Goal: Task Accomplishment & Management: Use online tool/utility

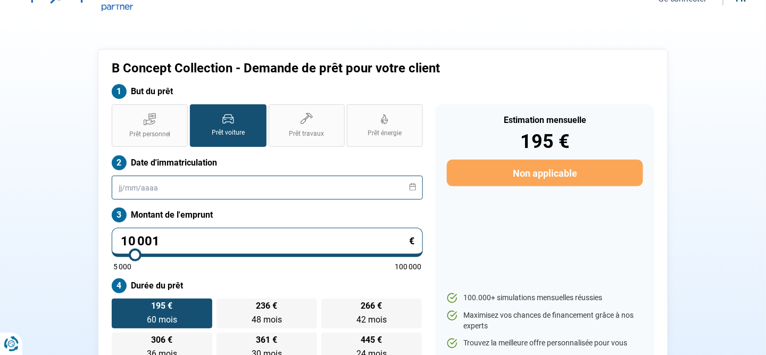
click at [193, 177] on input "text" at bounding box center [267, 188] width 311 height 24
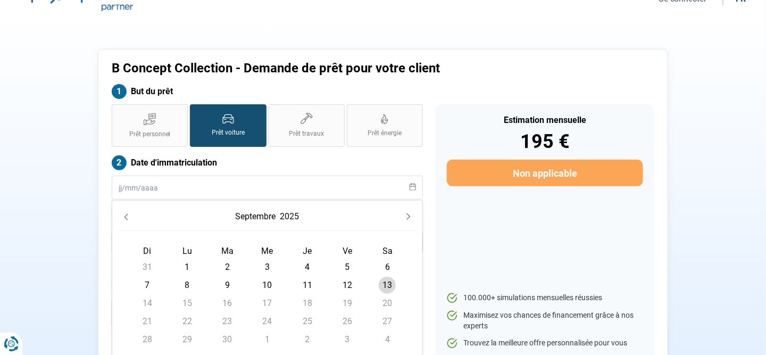
click at [122, 215] on icon "Previous Month" at bounding box center [125, 216] width 7 height 7
click at [124, 212] on button "Previous Month" at bounding box center [126, 216] width 15 height 15
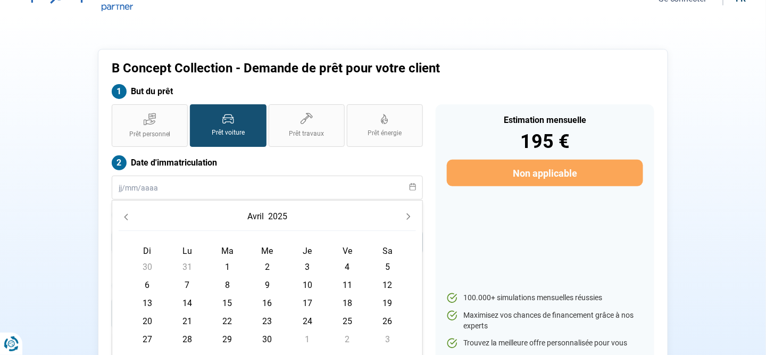
click at [251, 223] on button "avril" at bounding box center [255, 216] width 21 height 19
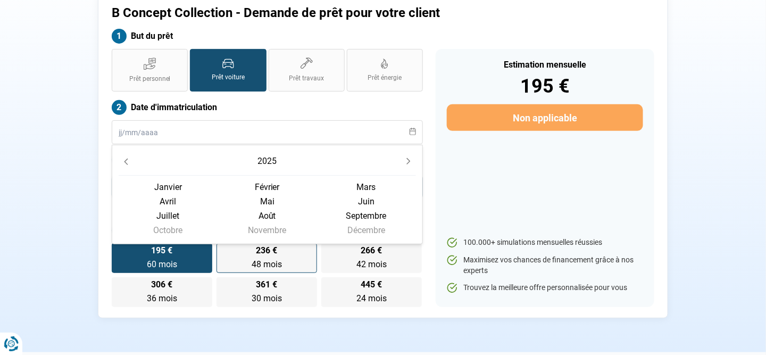
scroll to position [70, 0]
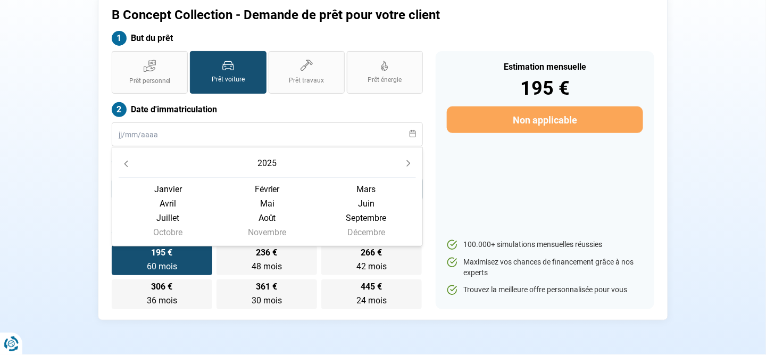
click at [411, 158] on button "Next Year" at bounding box center [408, 163] width 15 height 15
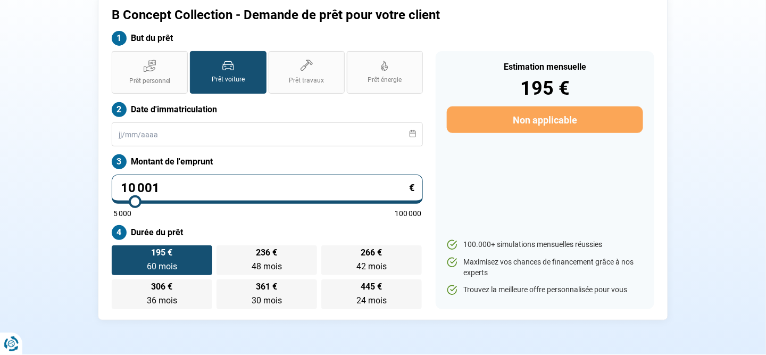
click at [413, 121] on div "Date d'immatriculation" at bounding box center [267, 124] width 311 height 44
click at [122, 133] on input "text" at bounding box center [267, 134] width 311 height 24
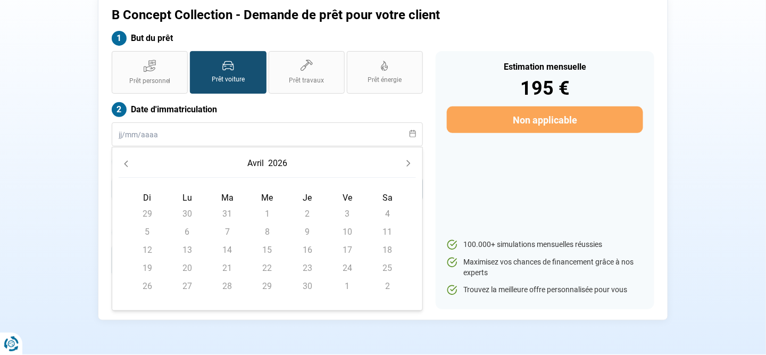
click at [262, 161] on button "avril" at bounding box center [255, 163] width 21 height 19
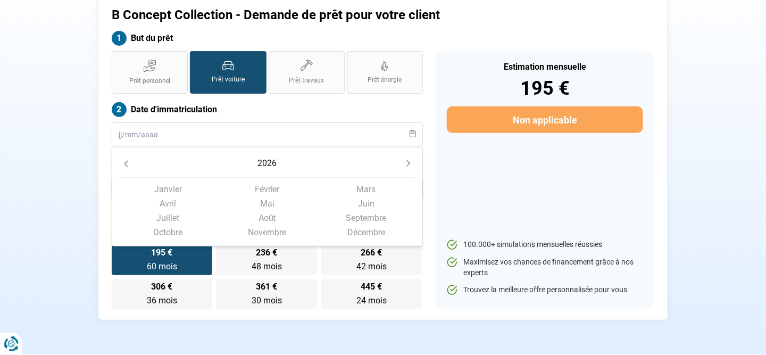
click at [262, 161] on button "2026" at bounding box center [267, 163] width 23 height 19
click at [123, 161] on icon "Previous Decade" at bounding box center [125, 161] width 7 height 7
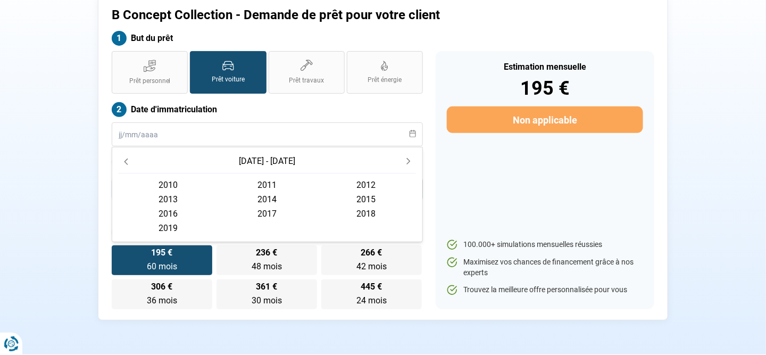
click at [124, 159] on icon "Previous Decade" at bounding box center [125, 161] width 7 height 7
click at [411, 159] on icon "Next Decade" at bounding box center [408, 160] width 7 height 7
click at [263, 212] on span "2017" at bounding box center [267, 213] width 99 height 14
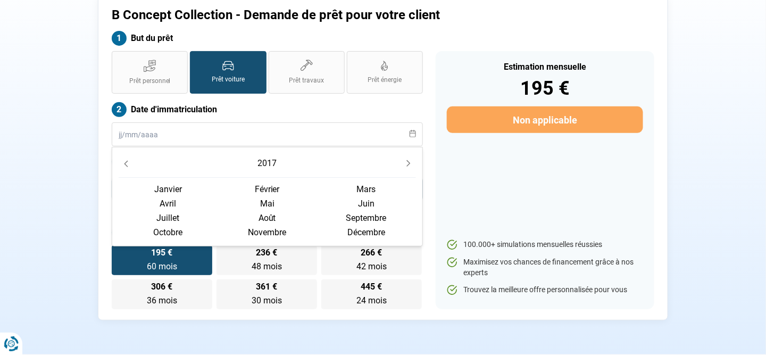
click at [168, 233] on span "octobre" at bounding box center [168, 232] width 99 height 14
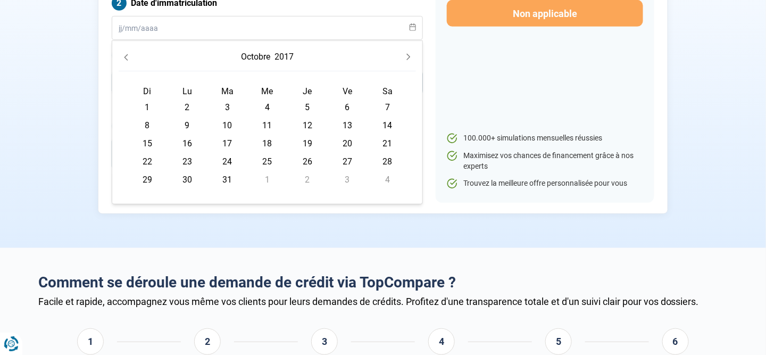
scroll to position [123, 0]
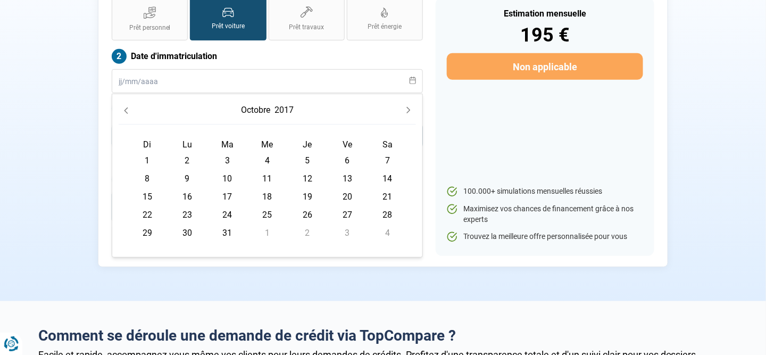
click at [347, 193] on span "20" at bounding box center [347, 196] width 17 height 17
type input "[DATE]"
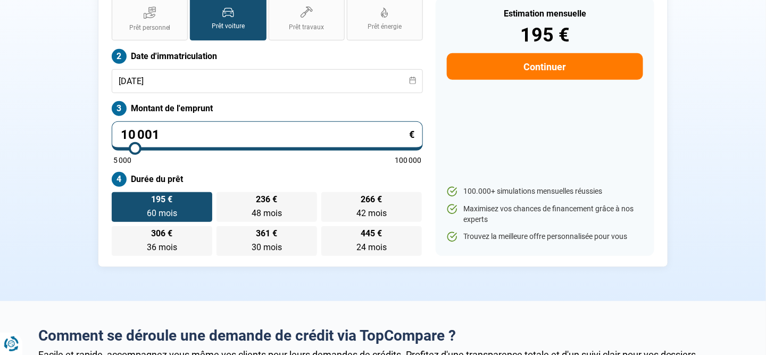
type input "10 500"
type input "10500"
type input "11 000"
type input "11000"
type input "11 500"
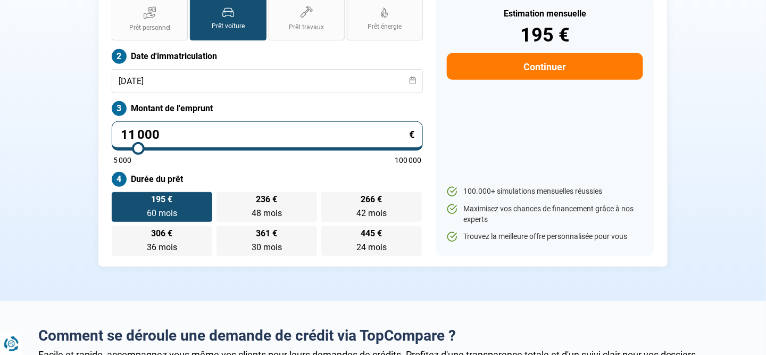
type input "11500"
type input "12 000"
type input "12000"
type input "12 250"
type input "12250"
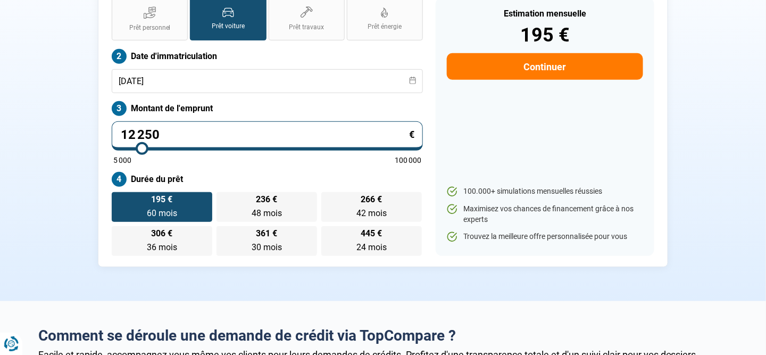
type input "12 500"
type input "12500"
type input "12 750"
type input "12750"
type input "13 000"
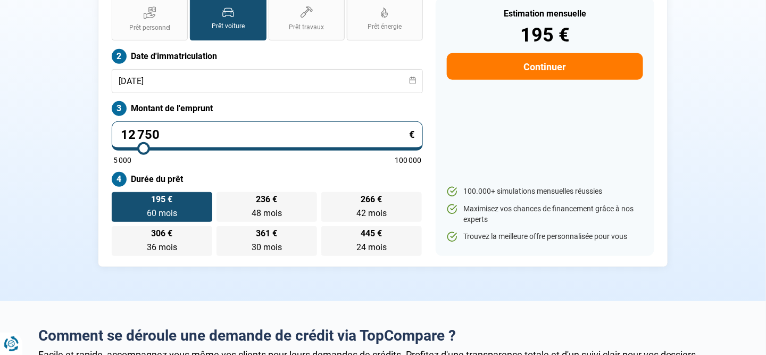
type input "13000"
type input "13 250"
type input "13250"
type input "13 500"
type input "13500"
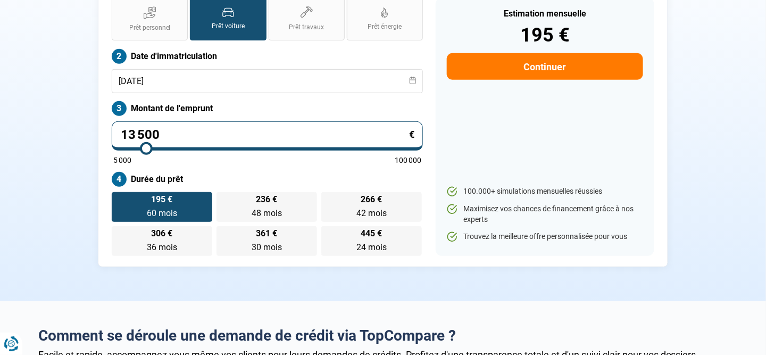
type input "13 750"
type input "13750"
type input "14 500"
type input "14500"
type input "15 000"
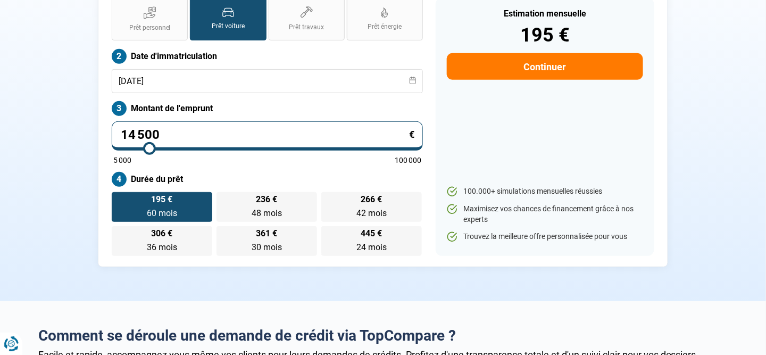
type input "15000"
type input "15 750"
type input "15750"
type input "16 500"
type input "16500"
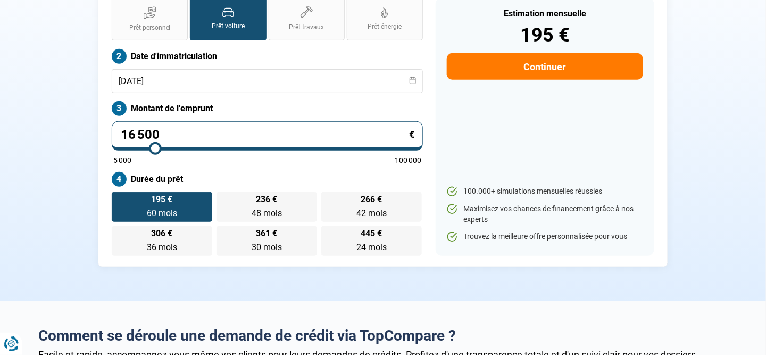
type input "17 500"
type input "17500"
type input "18 250"
type input "18250"
type input "19 000"
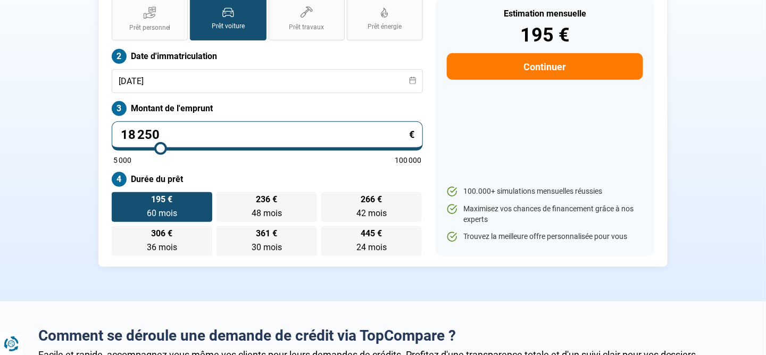
type input "19000"
type input "19 750"
type input "19750"
type input "20 000"
type input "20000"
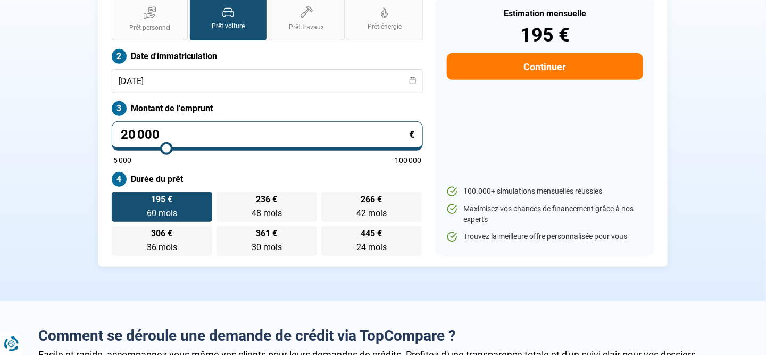
type input "20 250"
type input "20250"
type input "20 500"
type input "20500"
type input "20 750"
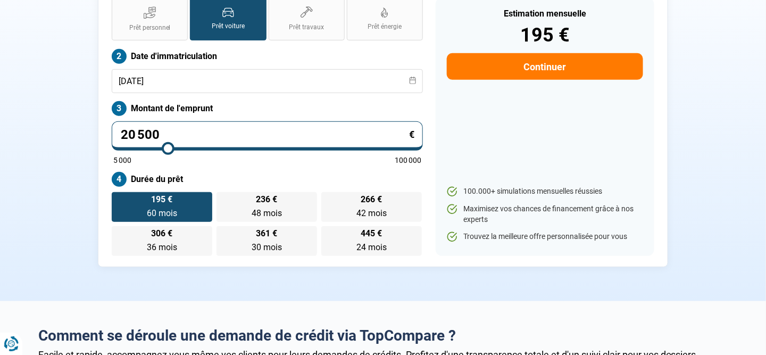
type input "20750"
type input "21 000"
type input "21000"
type input "21 500"
type input "21500"
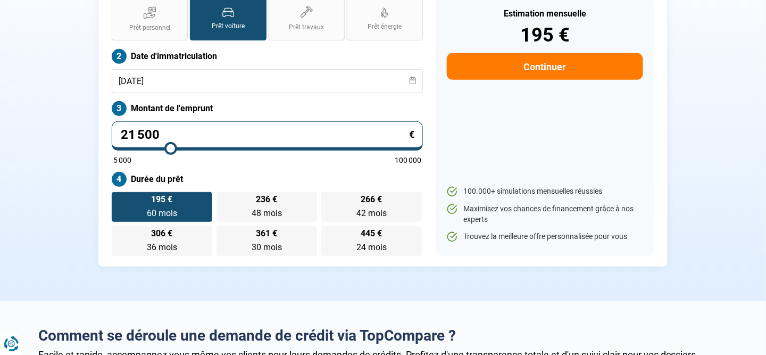
type input "22 500"
type input "22500"
type input "23 500"
type input "23500"
type input "25 000"
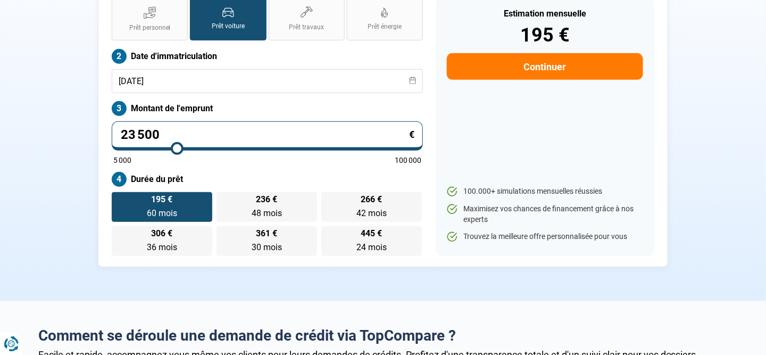
type input "25000"
type input "26 000"
type input "26000"
type input "27 500"
type input "27500"
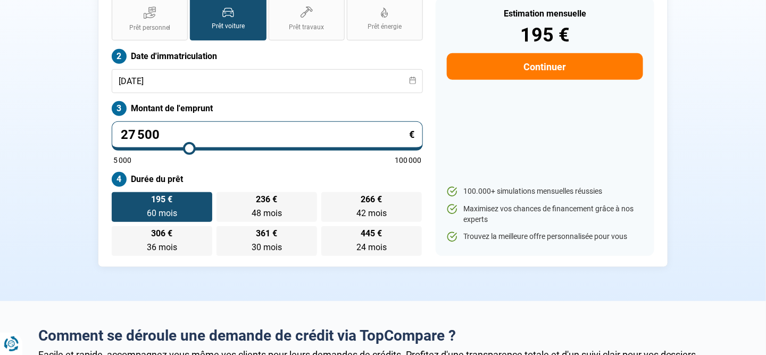
type input "29 000"
type input "29000"
type input "31 000"
type input "31000"
type input "31 750"
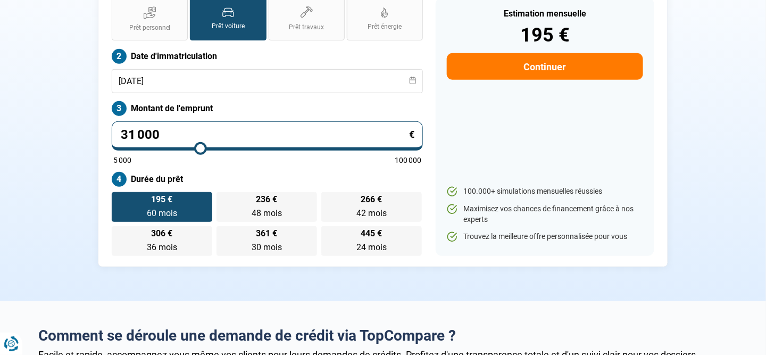
type input "31750"
type input "33 000"
type input "33000"
type input "34 000"
type input "34000"
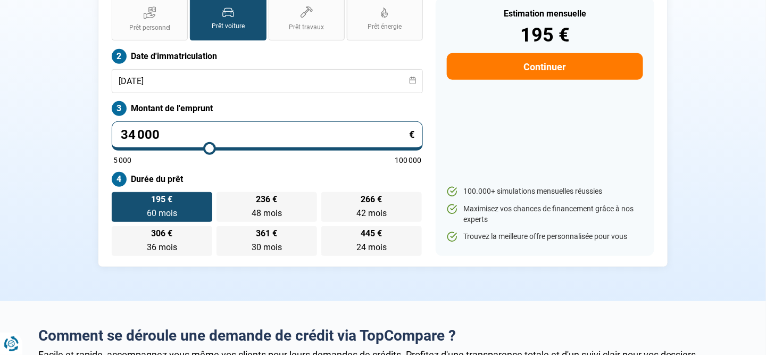
type input "34 750"
type input "34750"
type input "35 250"
type input "35250"
type input "35 750"
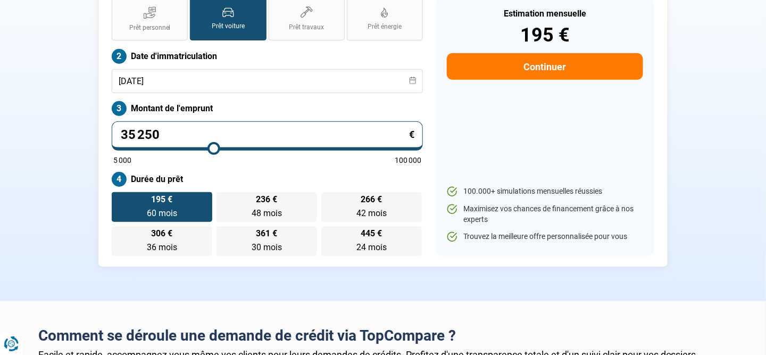
type input "35750"
type input "36 000"
type input "36000"
type input "36 250"
type input "36250"
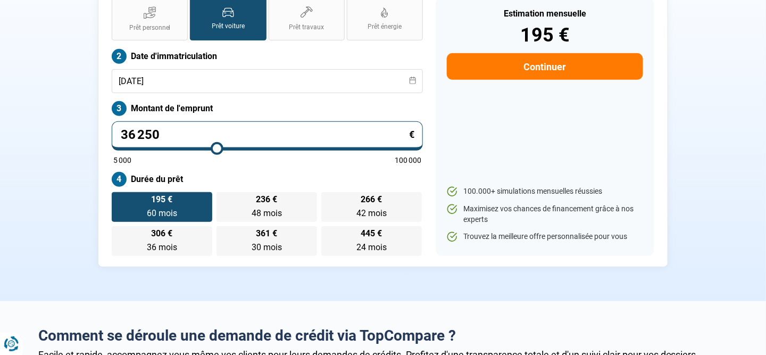
type input "36 500"
type input "36500"
type input "37 000"
type input "37000"
type input "37 250"
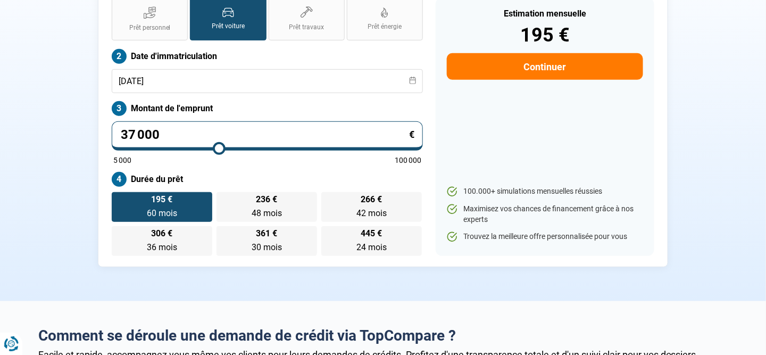
type input "37250"
type input "37 500"
type input "37500"
type input "37 250"
type input "37250"
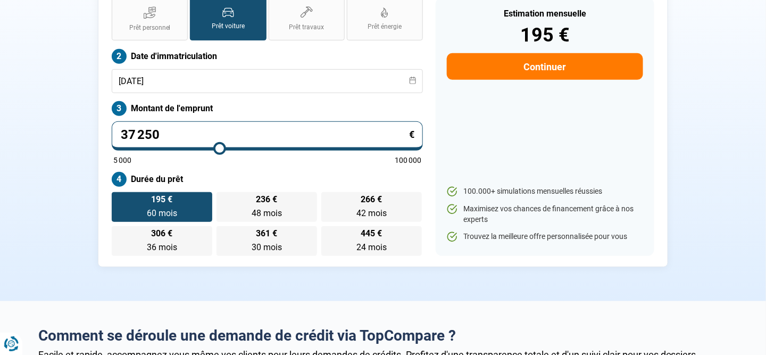
type input "37 000"
type input "37000"
type input "36 500"
type input "36500"
type input "36 250"
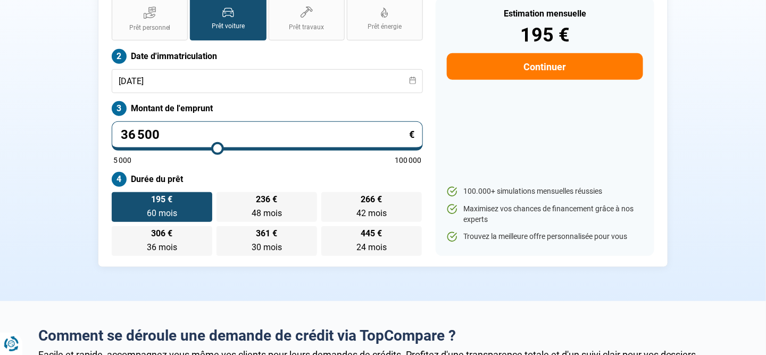
type input "36250"
type input "35 750"
type input "35750"
type input "35 500"
type input "35500"
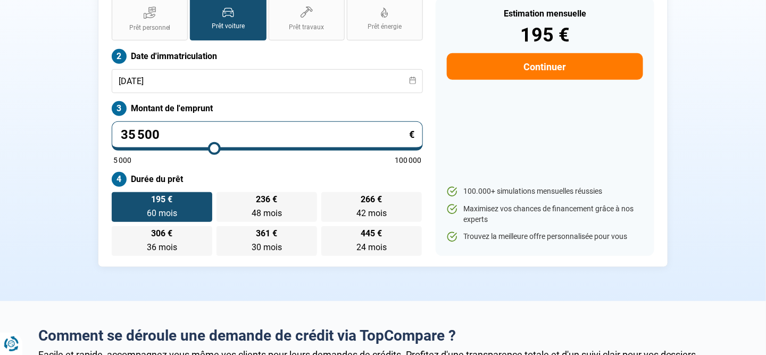
type input "35 250"
type input "35250"
type input "35 000"
type input "35000"
type input "34 750"
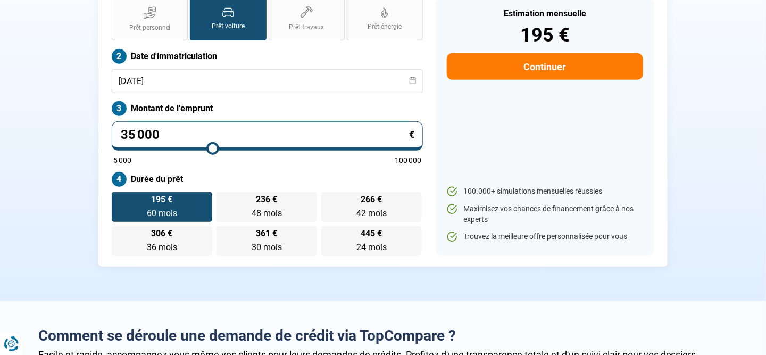
type input "34750"
type input "34 500"
type input "34500"
type input "34 250"
type input "34250"
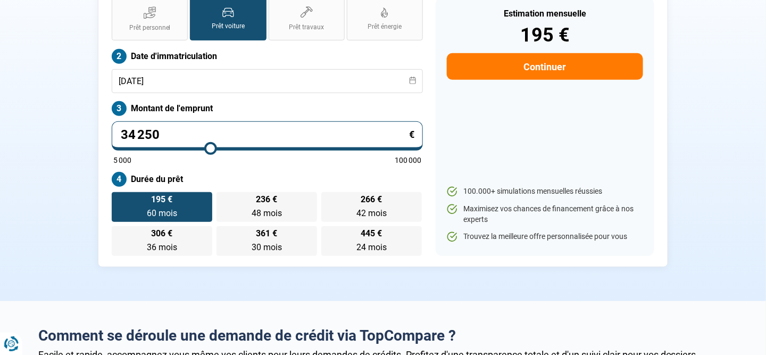
type input "34 000"
type input "34000"
type input "33 750"
type input "33750"
type input "33 500"
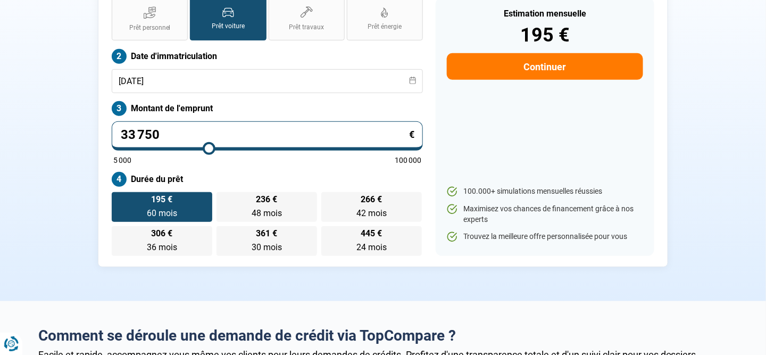
type input "33500"
type input "33 250"
type input "33250"
type input "33 000"
type input "33000"
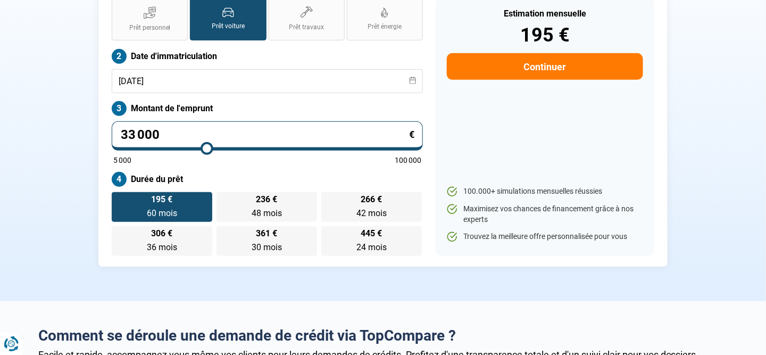
type input "32 500"
type input "32500"
type input "32 250"
type input "32250"
type input "32 000"
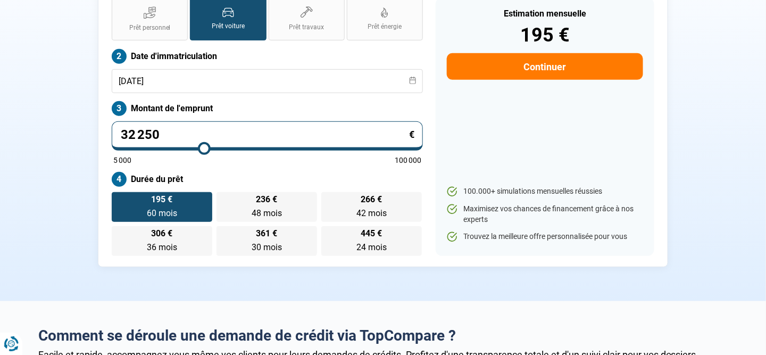
type input "32000"
type input "31 750"
type input "31750"
type input "31 500"
type input "31500"
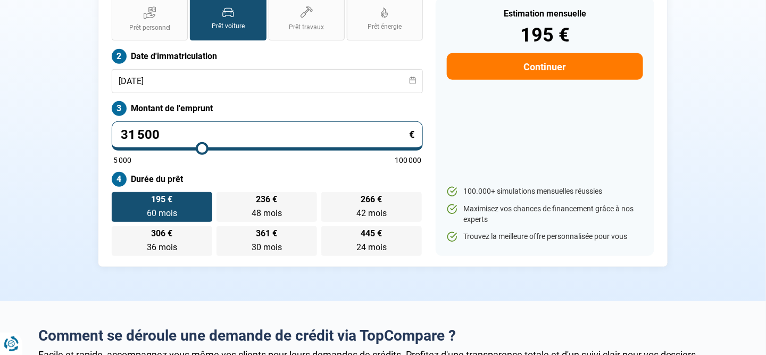
type input "31 250"
type input "31250"
type input "31 000"
type input "31000"
type input "30 750"
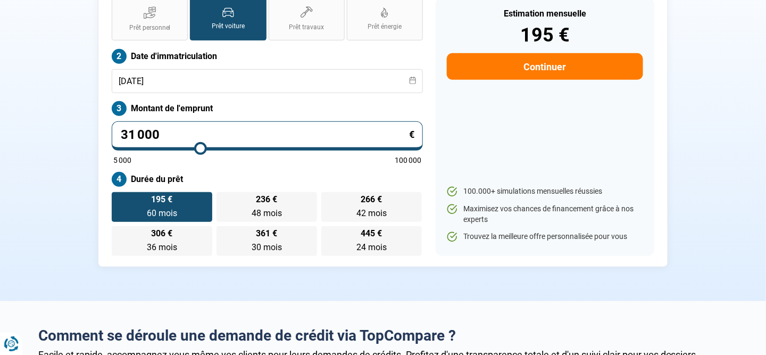
type input "30750"
type input "30 500"
type input "30500"
type input "30 250"
type input "30250"
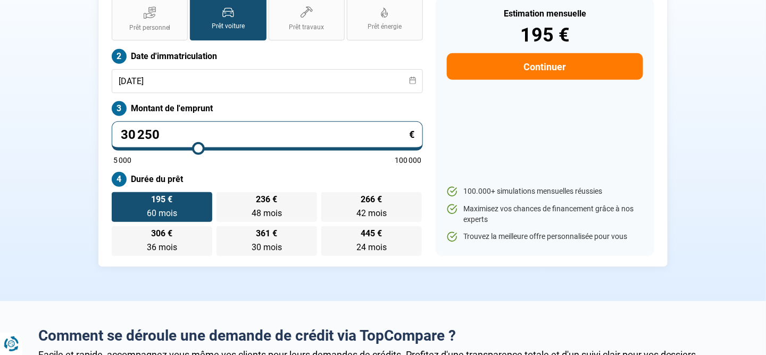
type input "30 000"
type input "30000"
type input "29 750"
type input "29750"
type input "29 500"
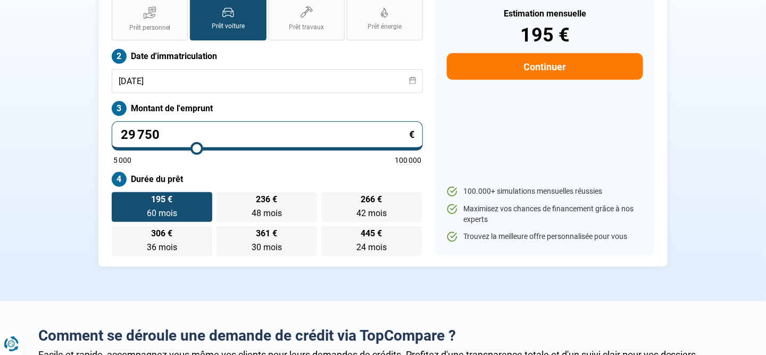
type input "29500"
type input "29 250"
type input "29250"
type input "29 000"
type input "29000"
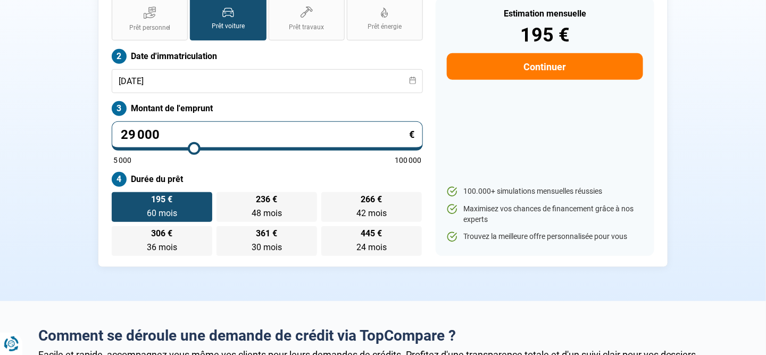
type input "28 750"
type input "28750"
type input "28 500"
type input "28500"
type input "28 250"
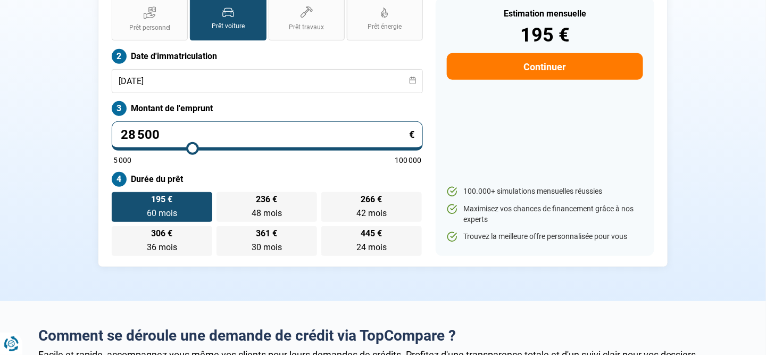
type input "28250"
type input "28 000"
type input "28000"
type input "27 750"
type input "27750"
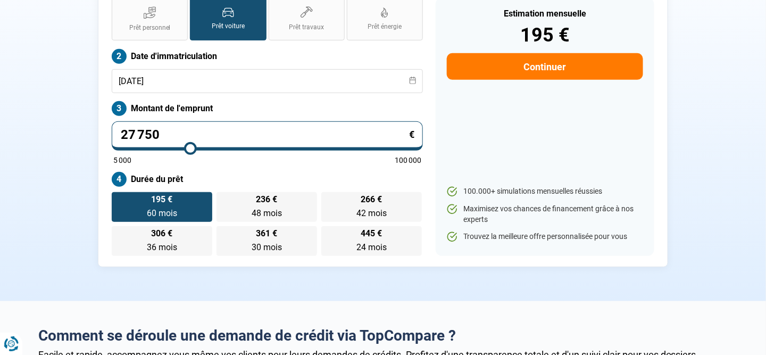
type input "27 500"
type input "27500"
type input "27 250"
type input "27250"
type input "27 000"
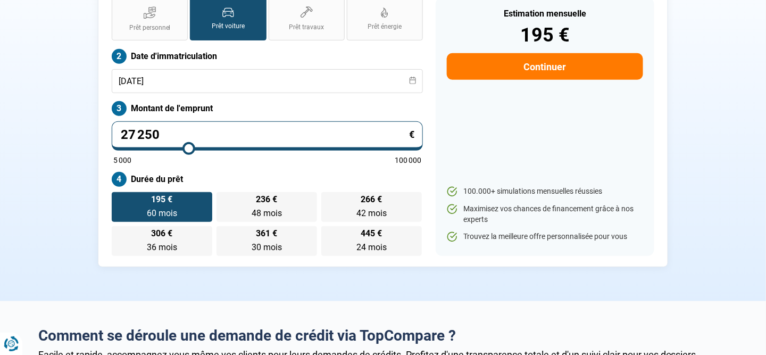
type input "27000"
type input "26 750"
type input "26750"
type input "26 500"
type input "26500"
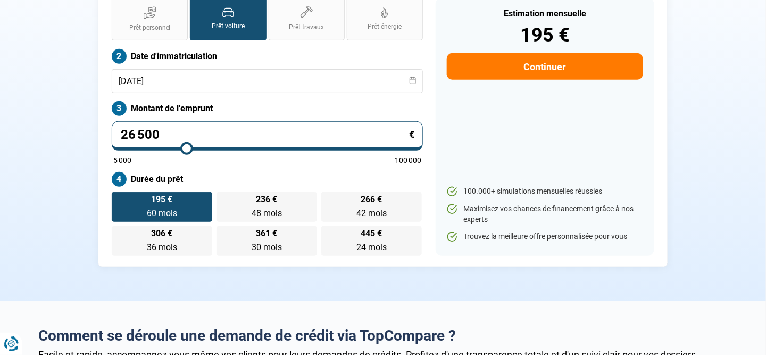
type input "26 250"
type input "26250"
type input "26 000"
type input "26000"
type input "25 750"
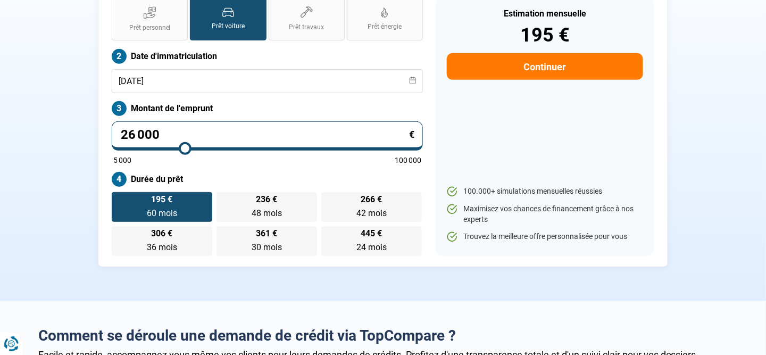
type input "25750"
type input "25 500"
type input "25500"
type input "25 250"
type input "25250"
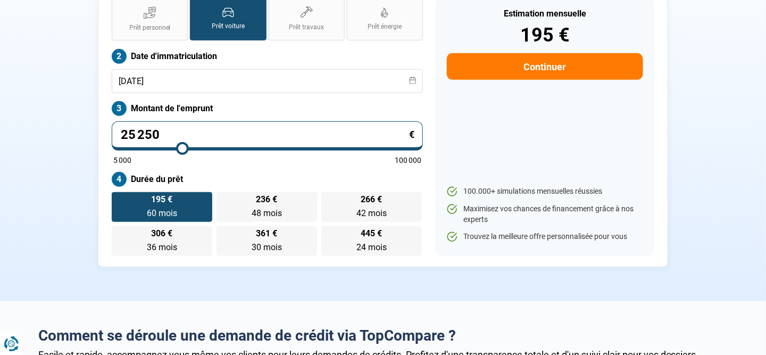
type input "25 000"
drag, startPoint x: 135, startPoint y: 150, endPoint x: 181, endPoint y: 148, distance: 46.8
type input "25000"
click at [181, 148] on input "range" at bounding box center [267, 148] width 308 height 2
type input "24 750"
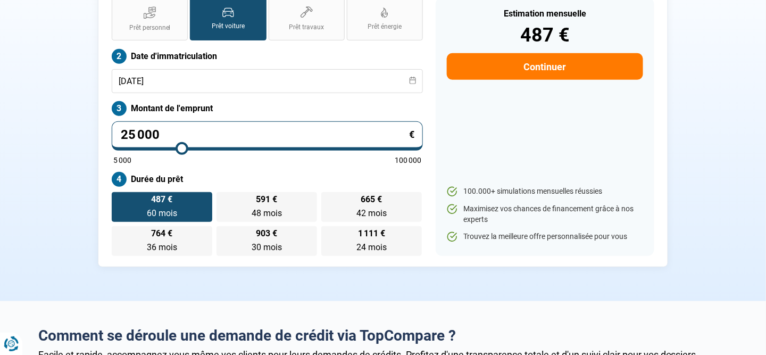
type input "24750"
type input "24 500"
type input "24500"
type input "24 250"
type input "24250"
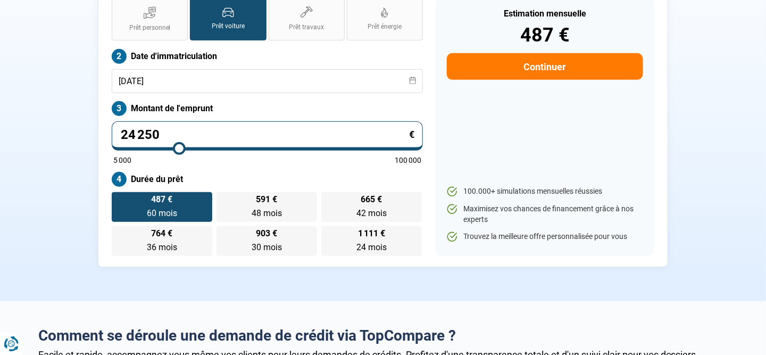
type input "24 000"
type input "24000"
type input "23 750"
type input "23750"
type input "23 500"
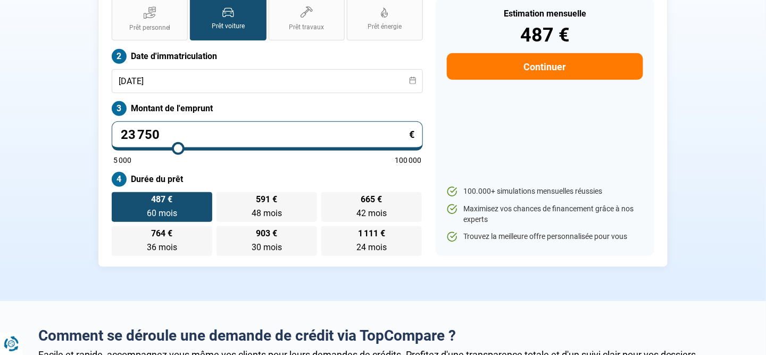
type input "23500"
type input "23 250"
type input "23250"
type input "22 750"
type input "22750"
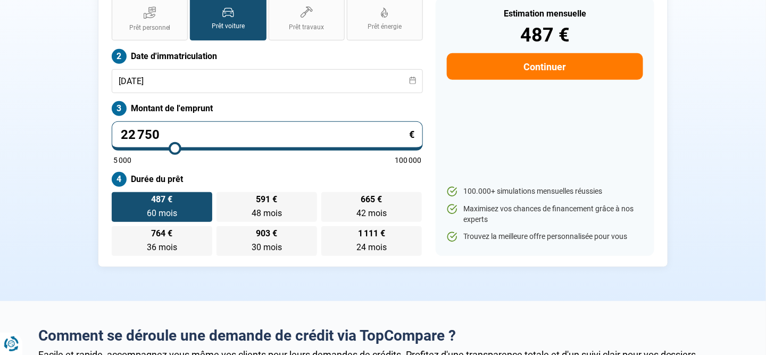
type input "22 500"
drag, startPoint x: 181, startPoint y: 148, endPoint x: 155, endPoint y: 150, distance: 26.7
click at [155, 149] on input "range" at bounding box center [267, 148] width 308 height 2
drag, startPoint x: 157, startPoint y: 147, endPoint x: 186, endPoint y: 151, distance: 29.0
click at [186, 149] on input "range" at bounding box center [267, 148] width 308 height 2
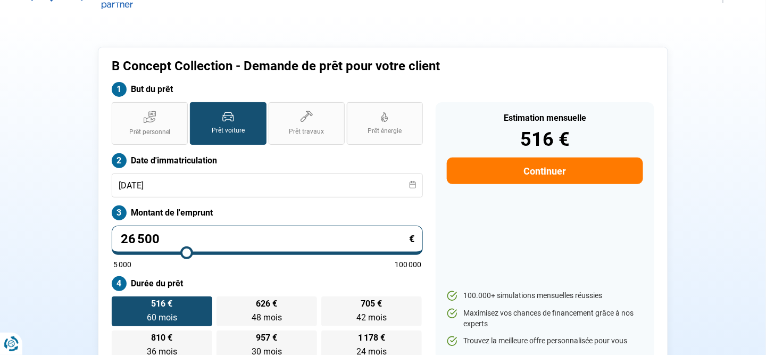
scroll to position [17, 0]
